Goal: Find specific page/section: Find specific page/section

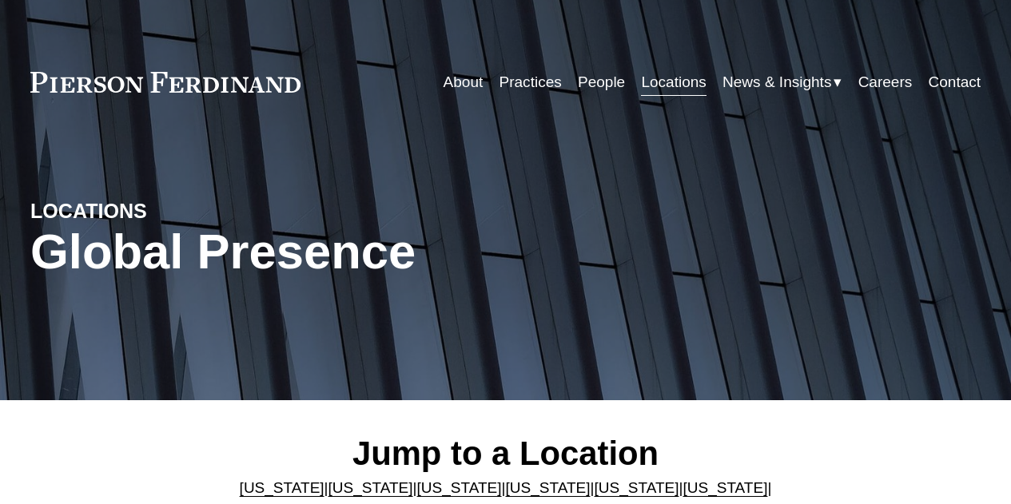
scroll to position [158, 0]
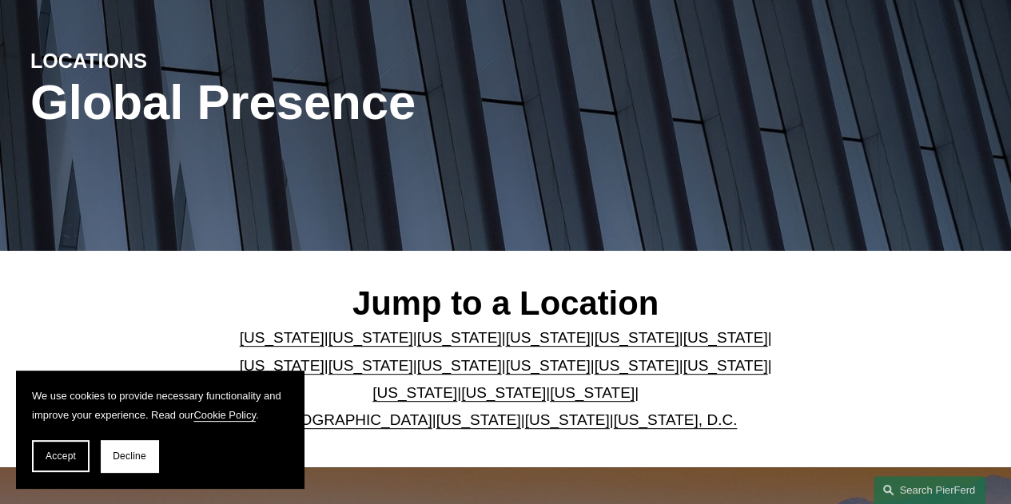
click at [552, 391] on link "Texas" at bounding box center [592, 392] width 85 height 17
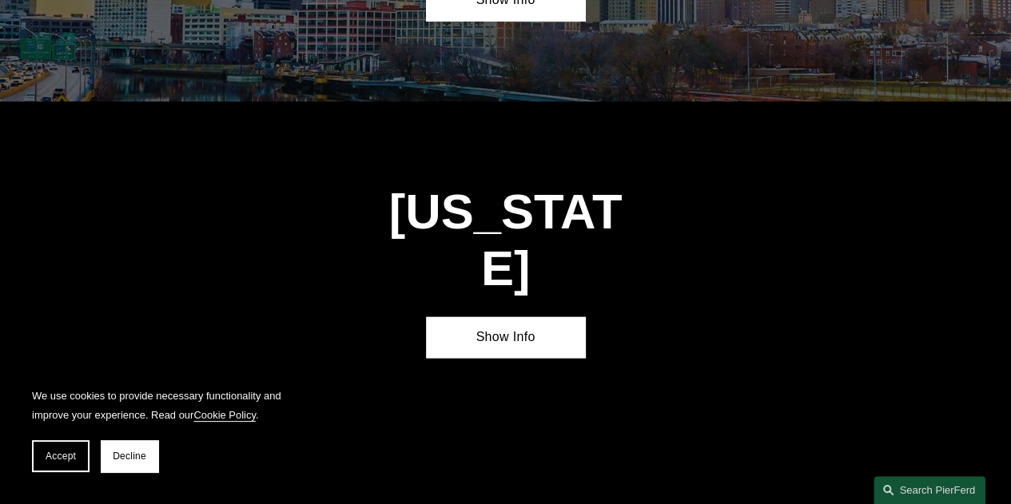
scroll to position [4682, 0]
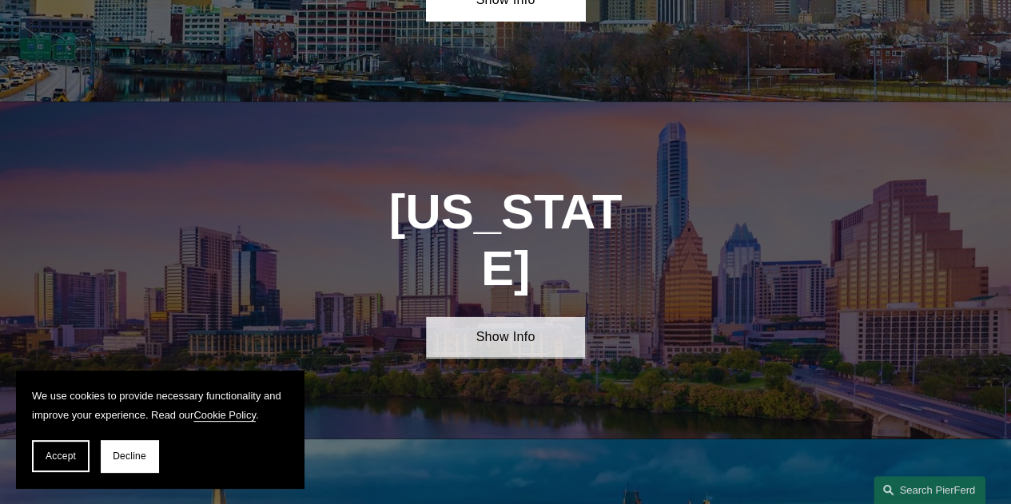
click at [524, 317] on link "Show Info" at bounding box center [505, 337] width 158 height 41
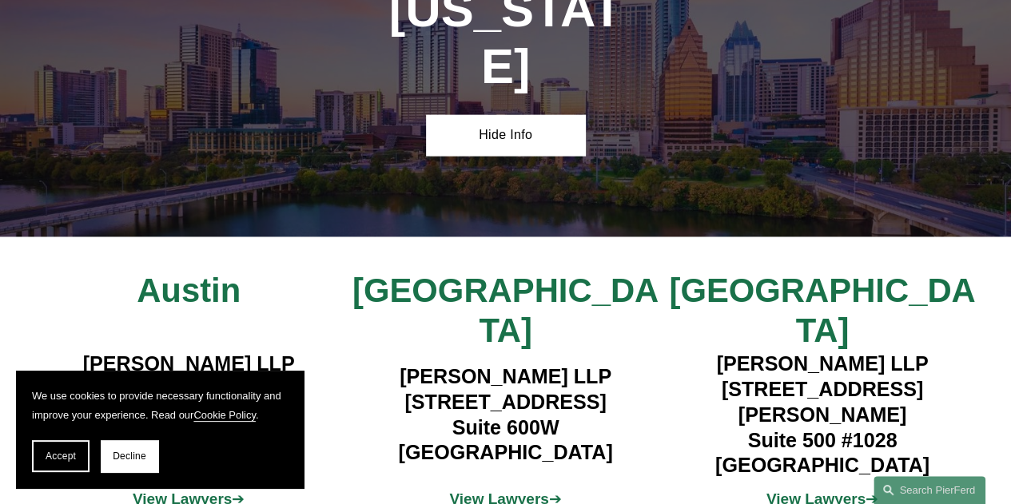
scroll to position [4885, 0]
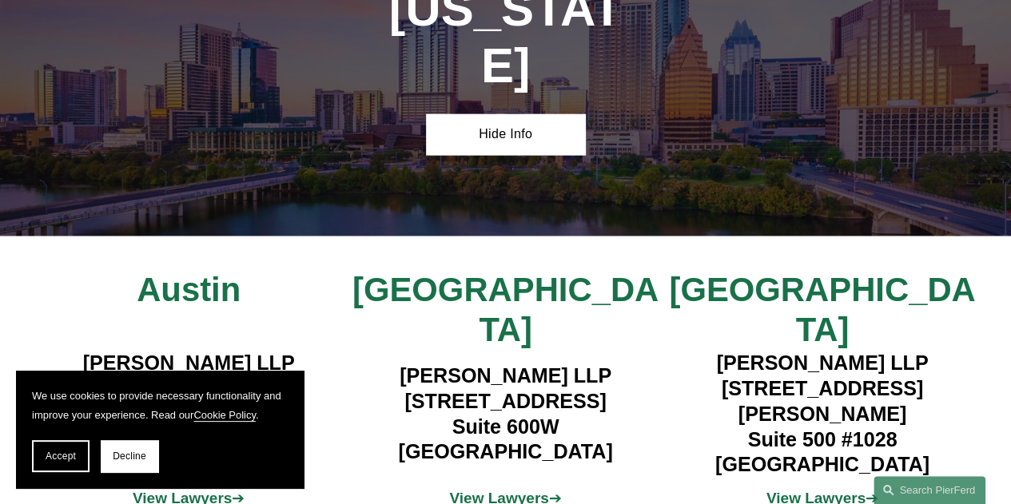
click at [858, 490] on strong "View Lawyers" at bounding box center [815, 498] width 99 height 17
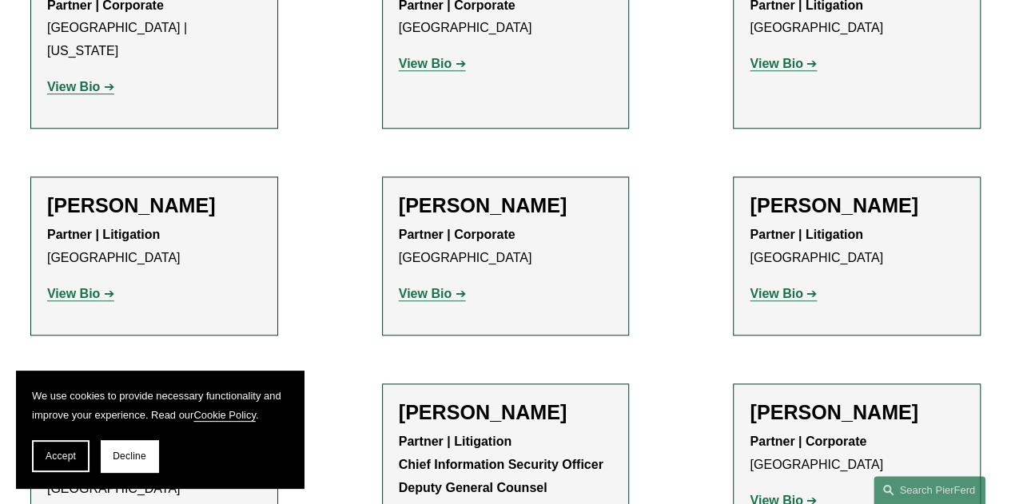
scroll to position [675, 0]
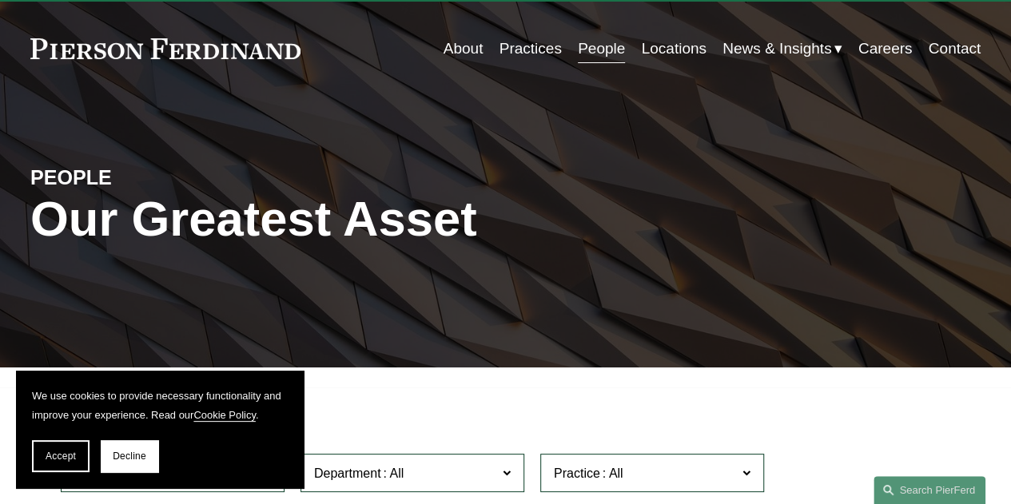
scroll to position [0, 0]
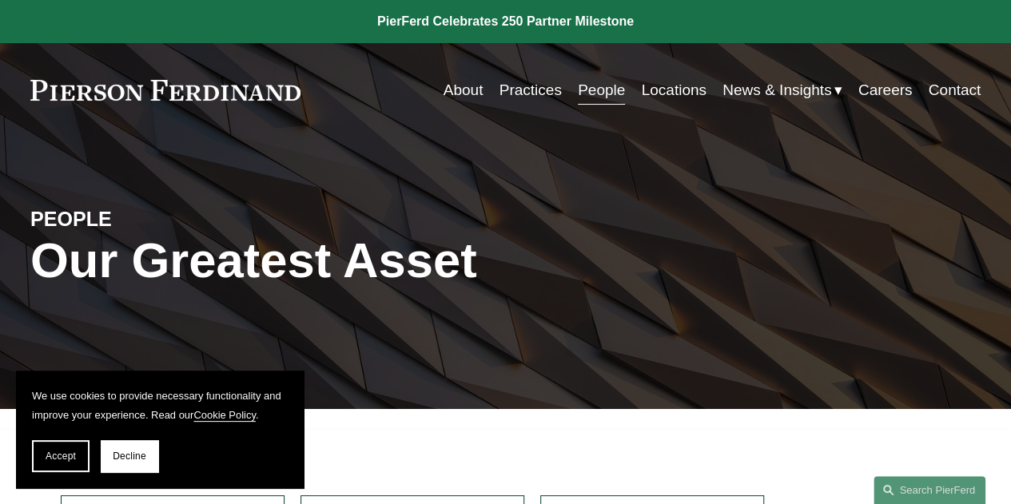
click at [221, 99] on link at bounding box center [165, 90] width 270 height 21
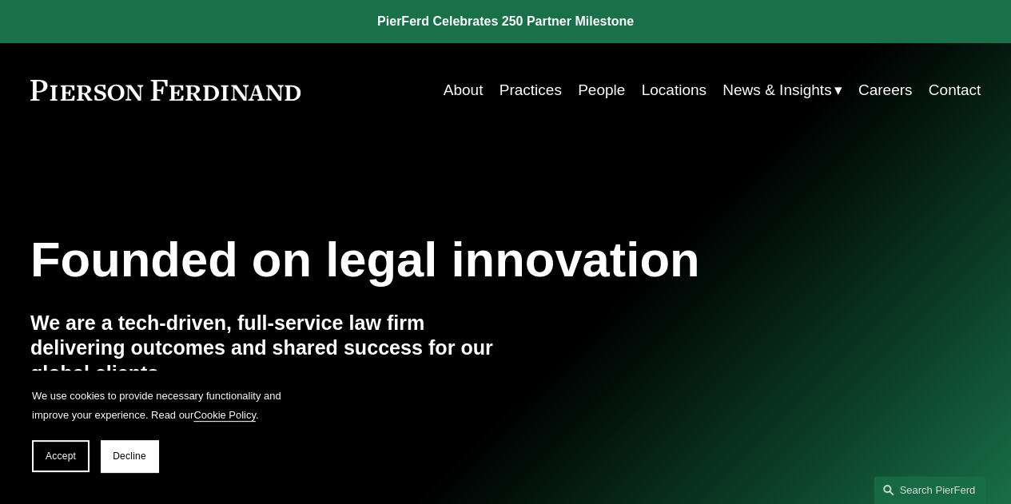
click at [595, 84] on link "People" at bounding box center [601, 90] width 47 height 30
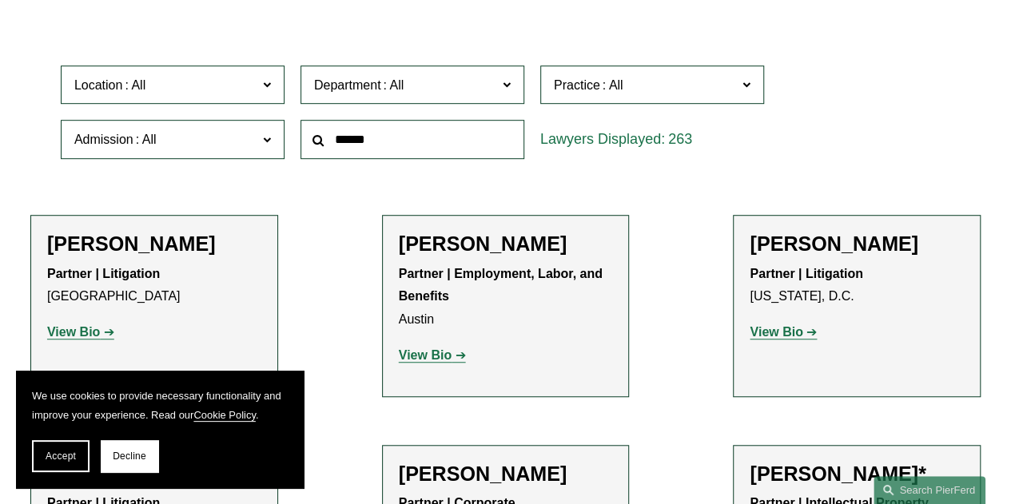
scroll to position [429, 0]
click at [364, 99] on label "Department" at bounding box center [412, 85] width 224 height 39
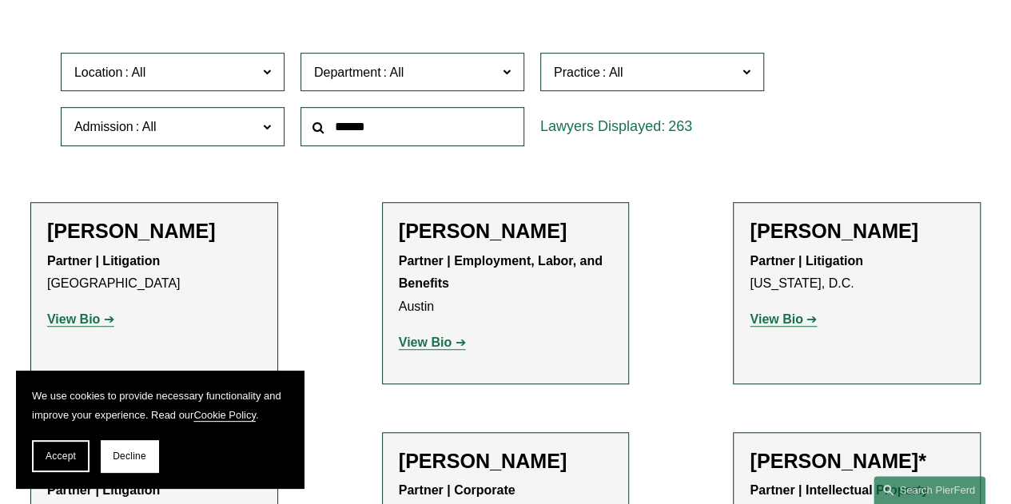
scroll to position [441, 0]
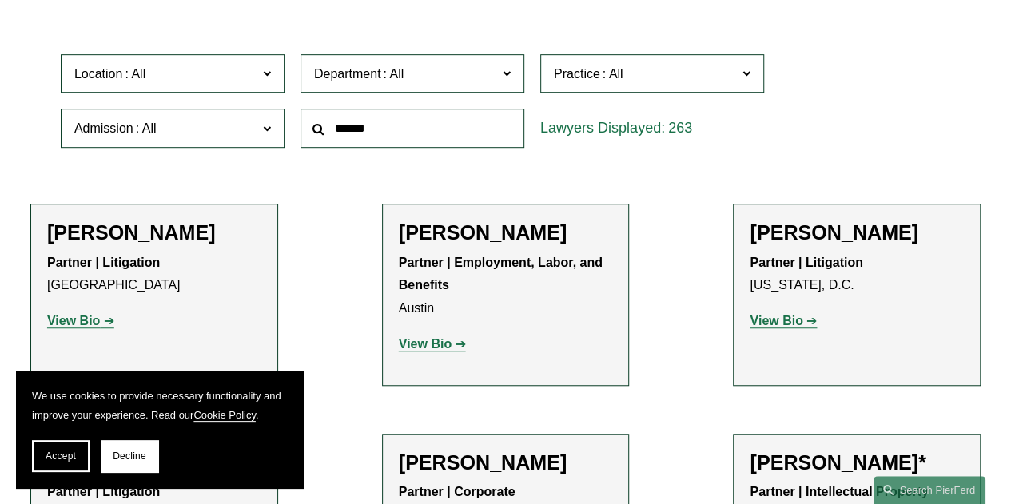
click at [444, 66] on span "Department" at bounding box center [405, 74] width 183 height 22
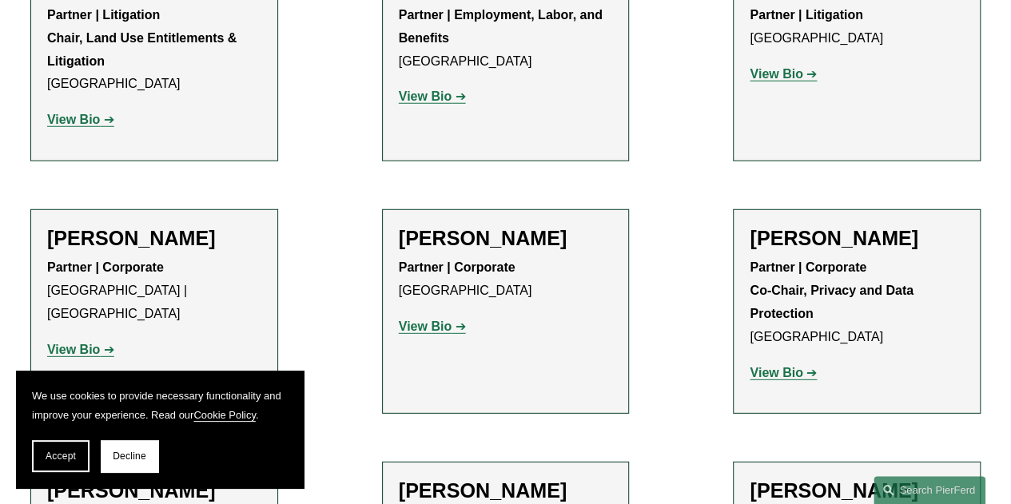
scroll to position [2272, 0]
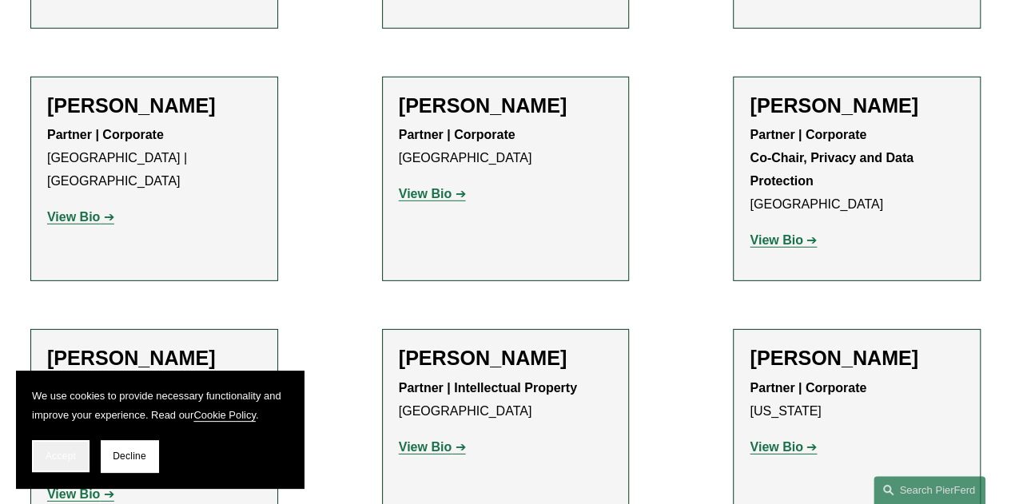
click at [54, 467] on button "Accept" at bounding box center [61, 456] width 58 height 32
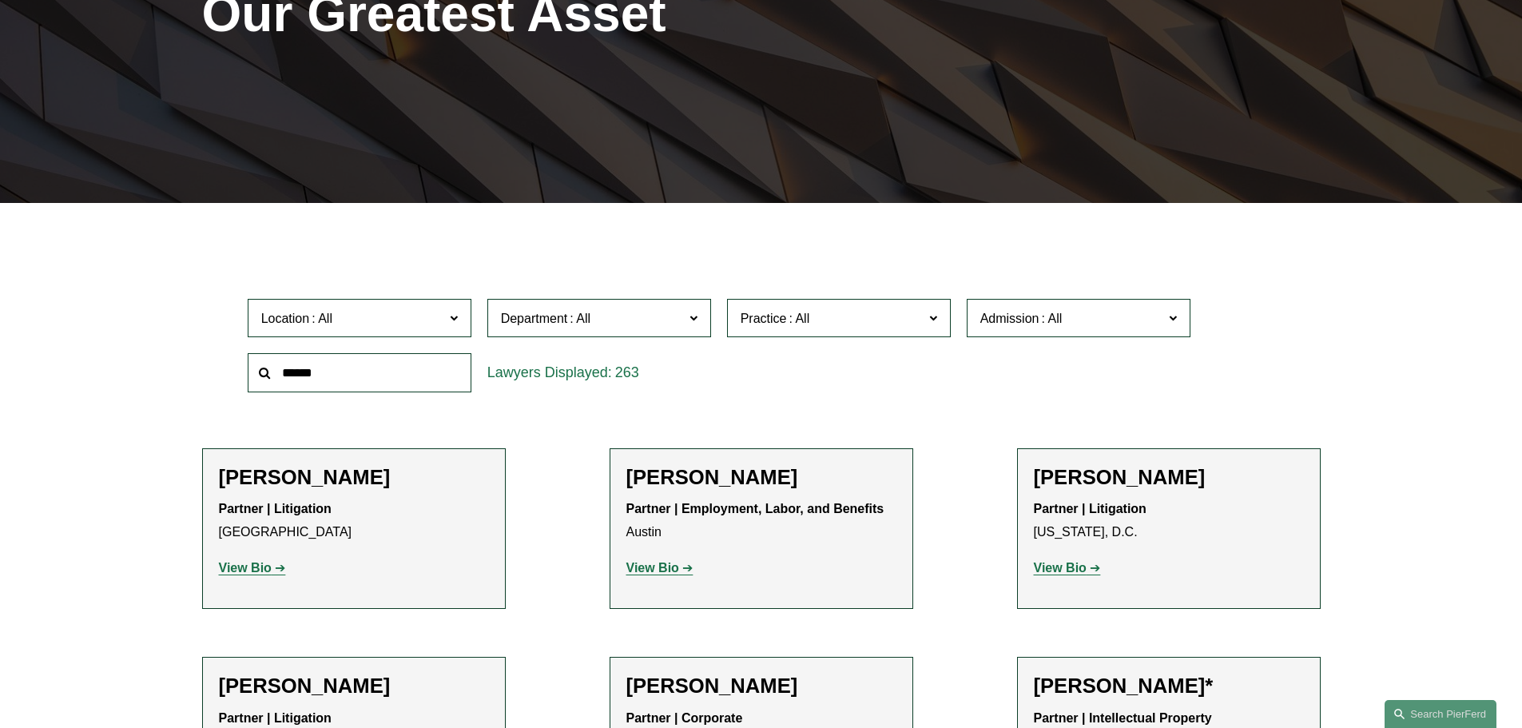
scroll to position [160, 0]
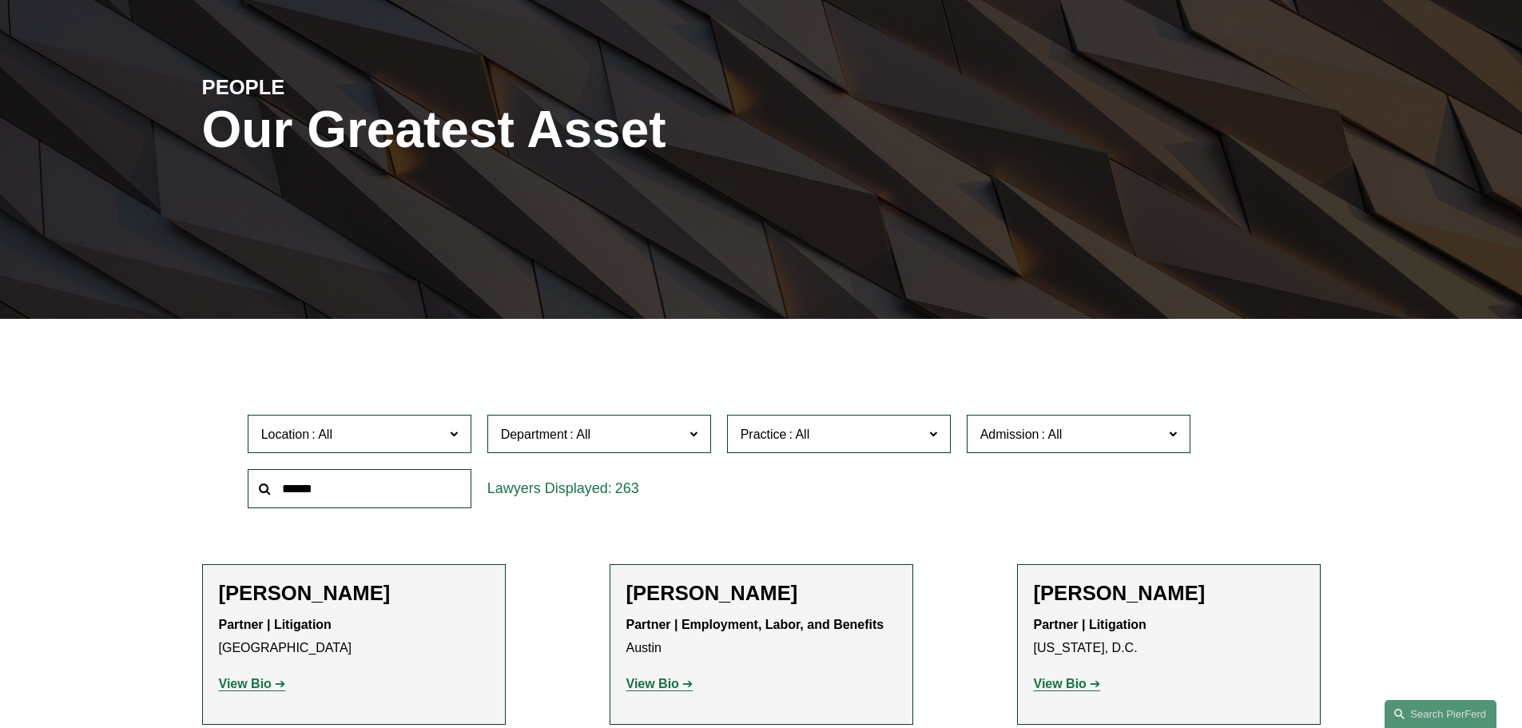
click at [359, 441] on span "Location" at bounding box center [352, 435] width 183 height 22
click at [0, 0] on link "Houston" at bounding box center [0, 0] width 0 height 0
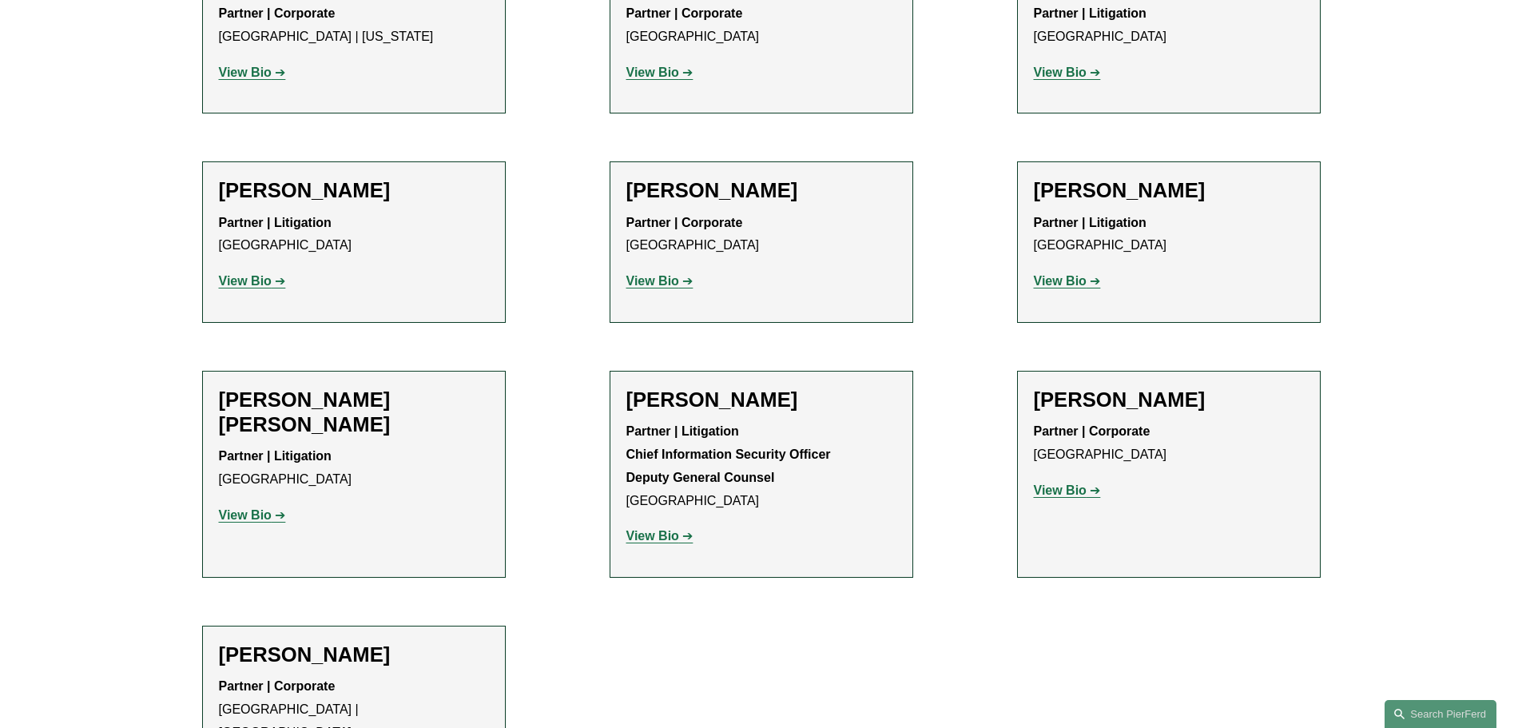
scroll to position [799, 0]
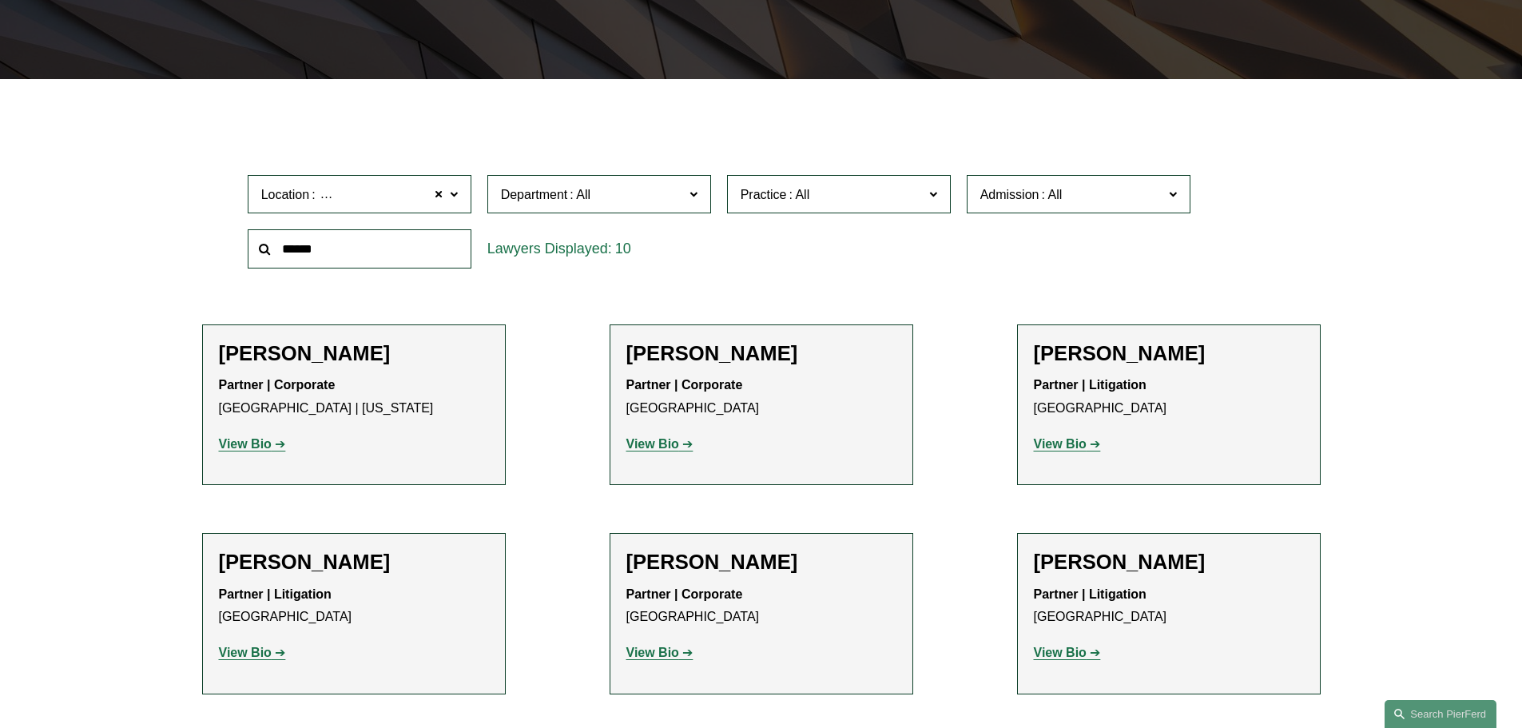
scroll to position [80, 0]
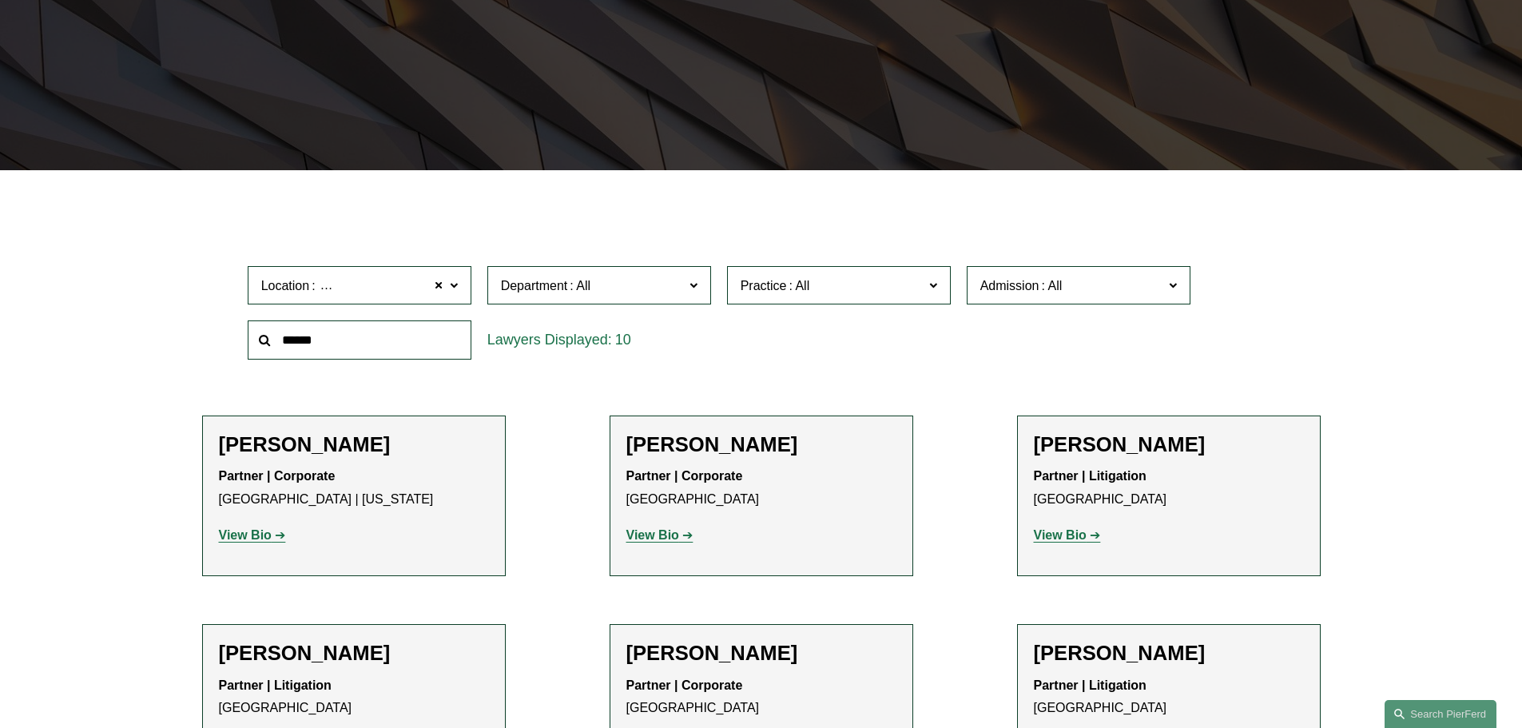
scroll to position [240, 0]
